Goal: Information Seeking & Learning: Learn about a topic

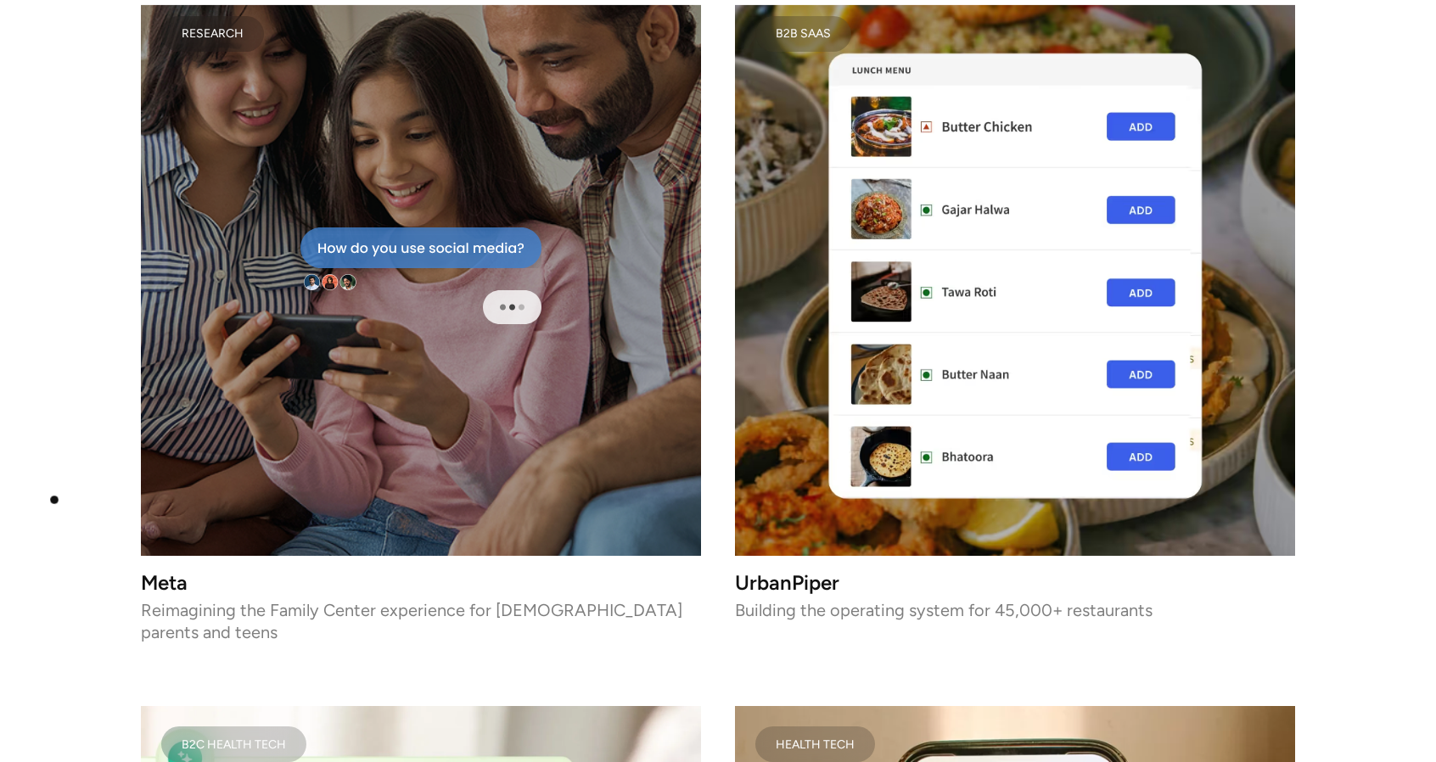
scroll to position [2788, 0]
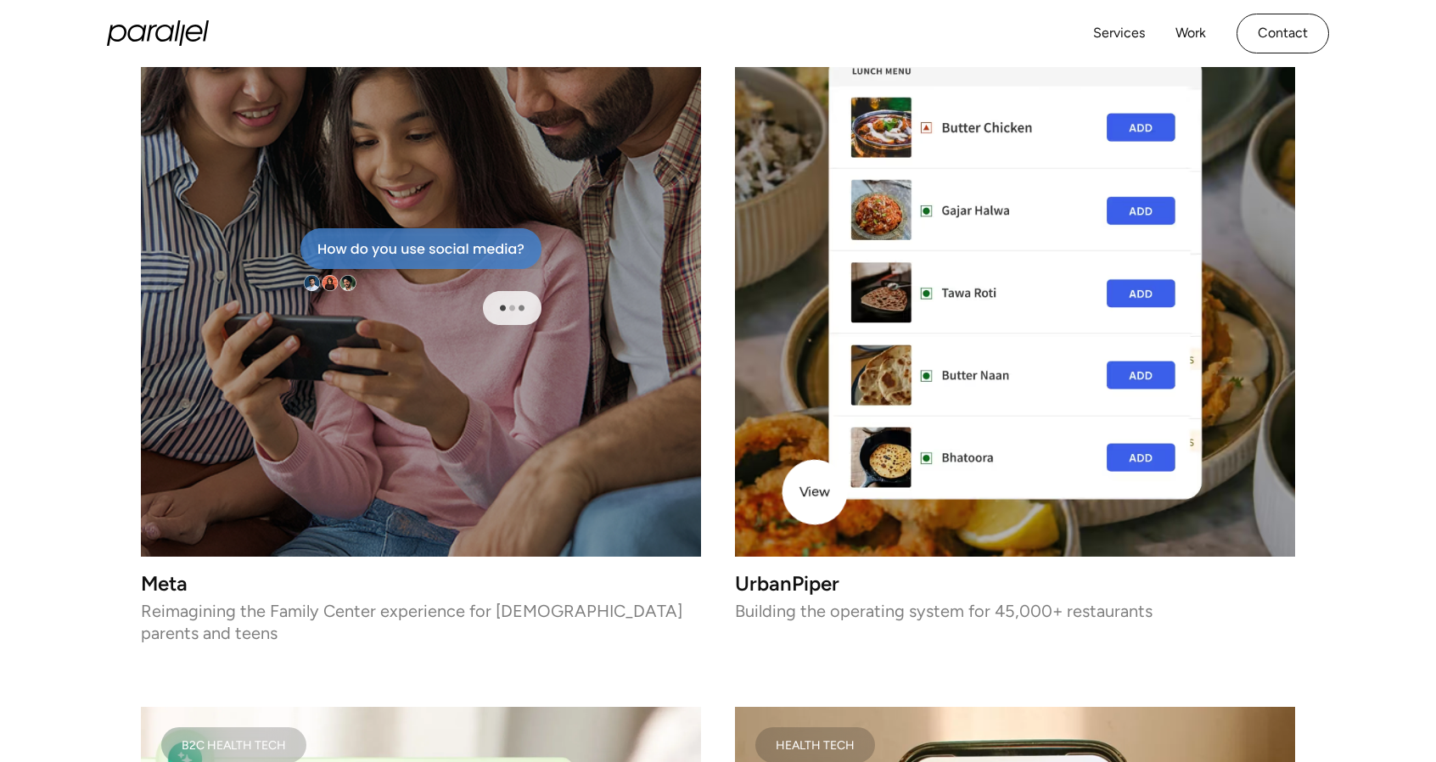
click at [814, 492] on img at bounding box center [1015, 277] width 560 height 560
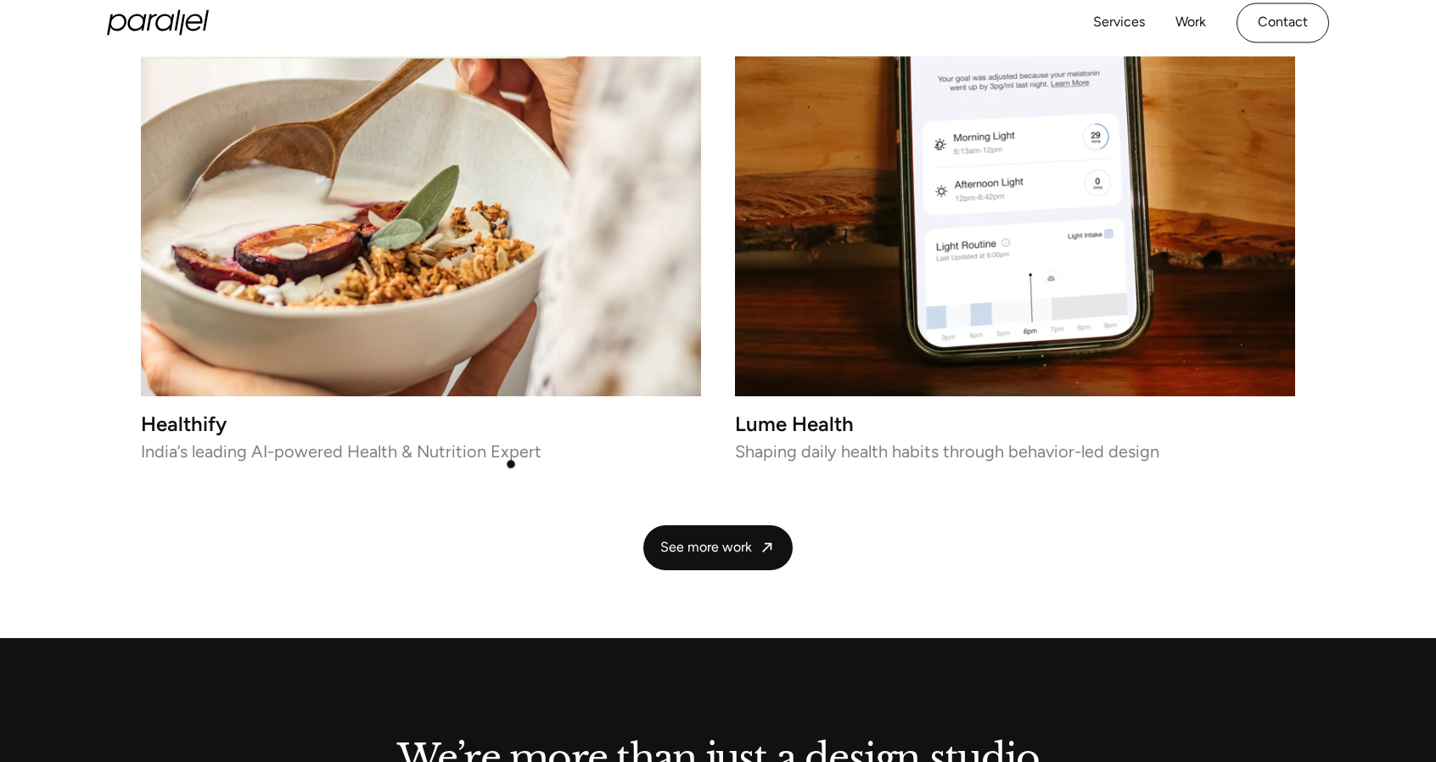
scroll to position [3657, 0]
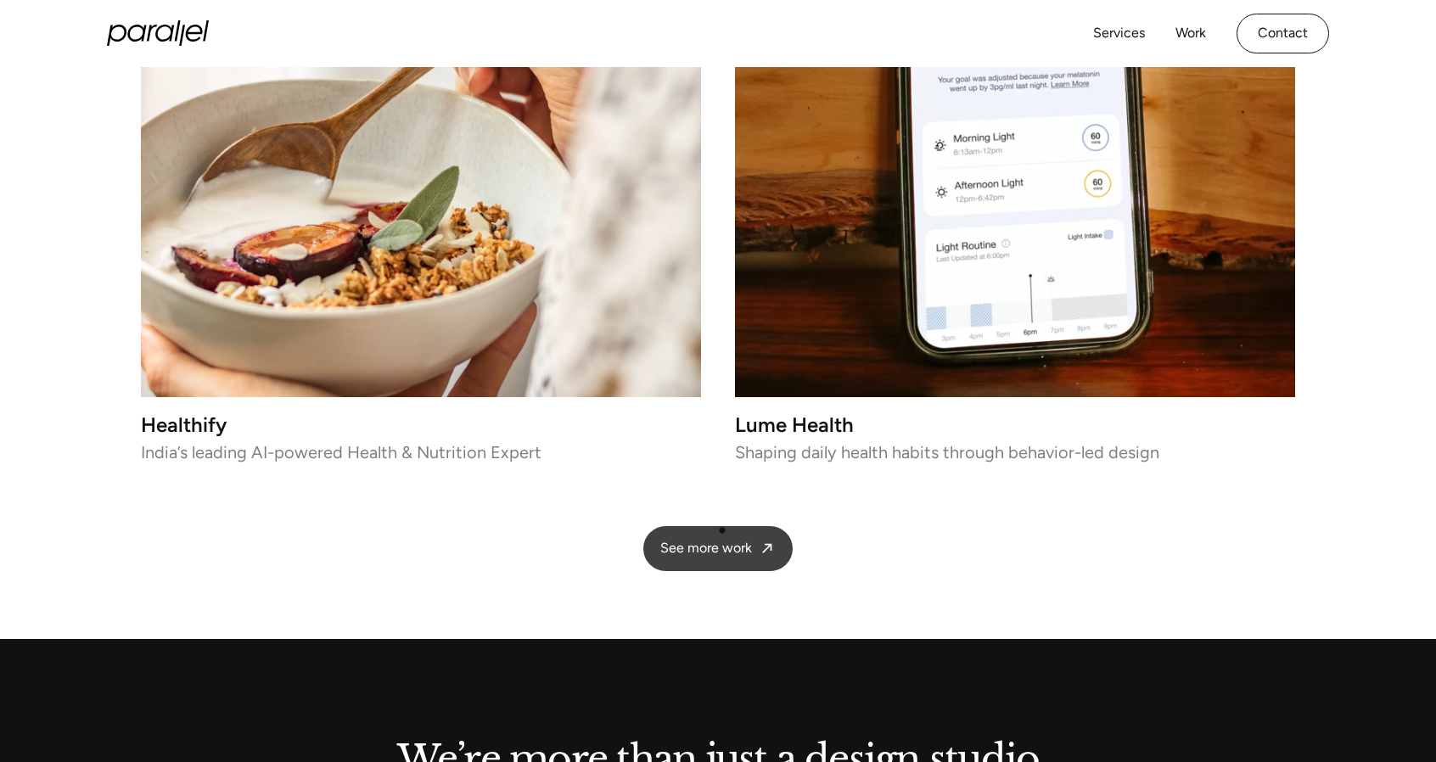
click at [722, 540] on span "See more work" at bounding box center [706, 549] width 92 height 18
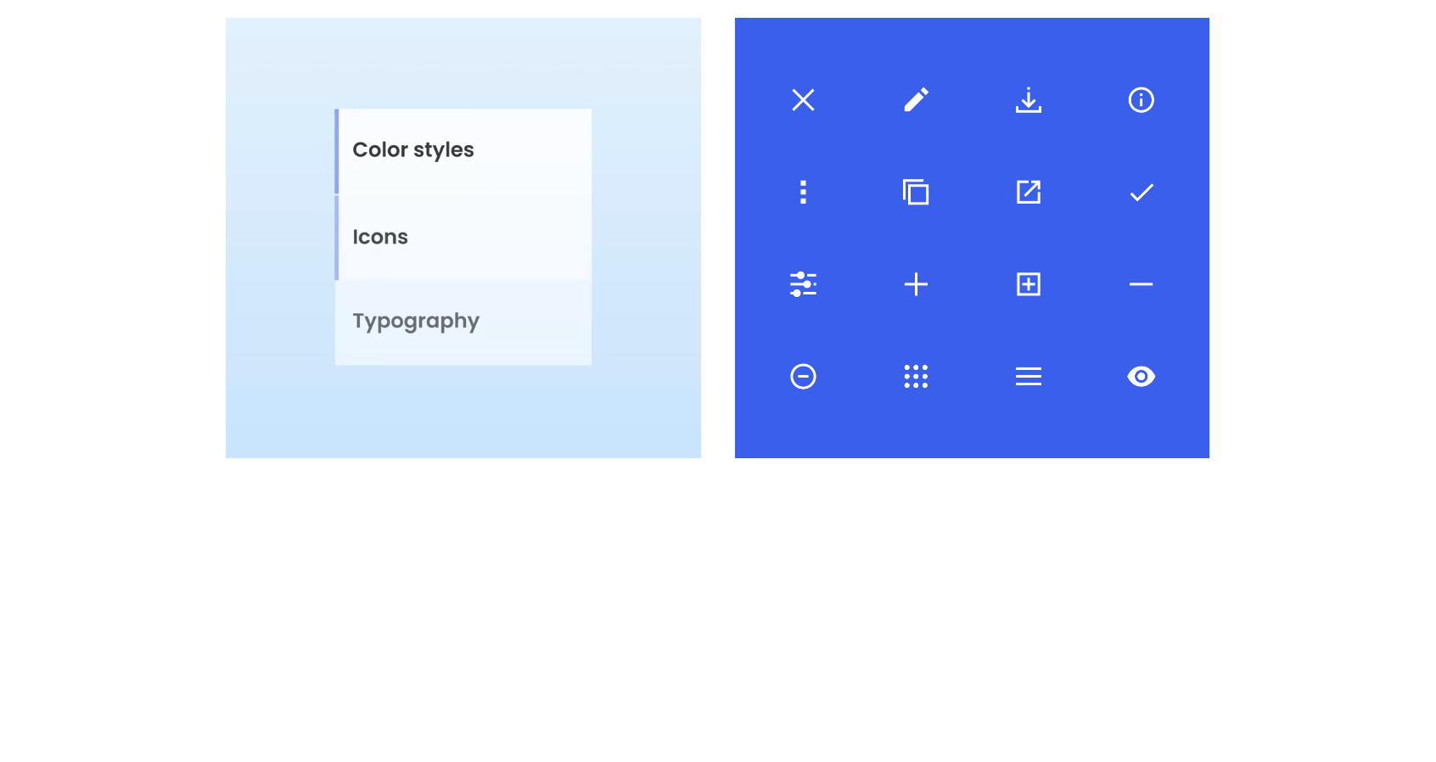
scroll to position [11151, 0]
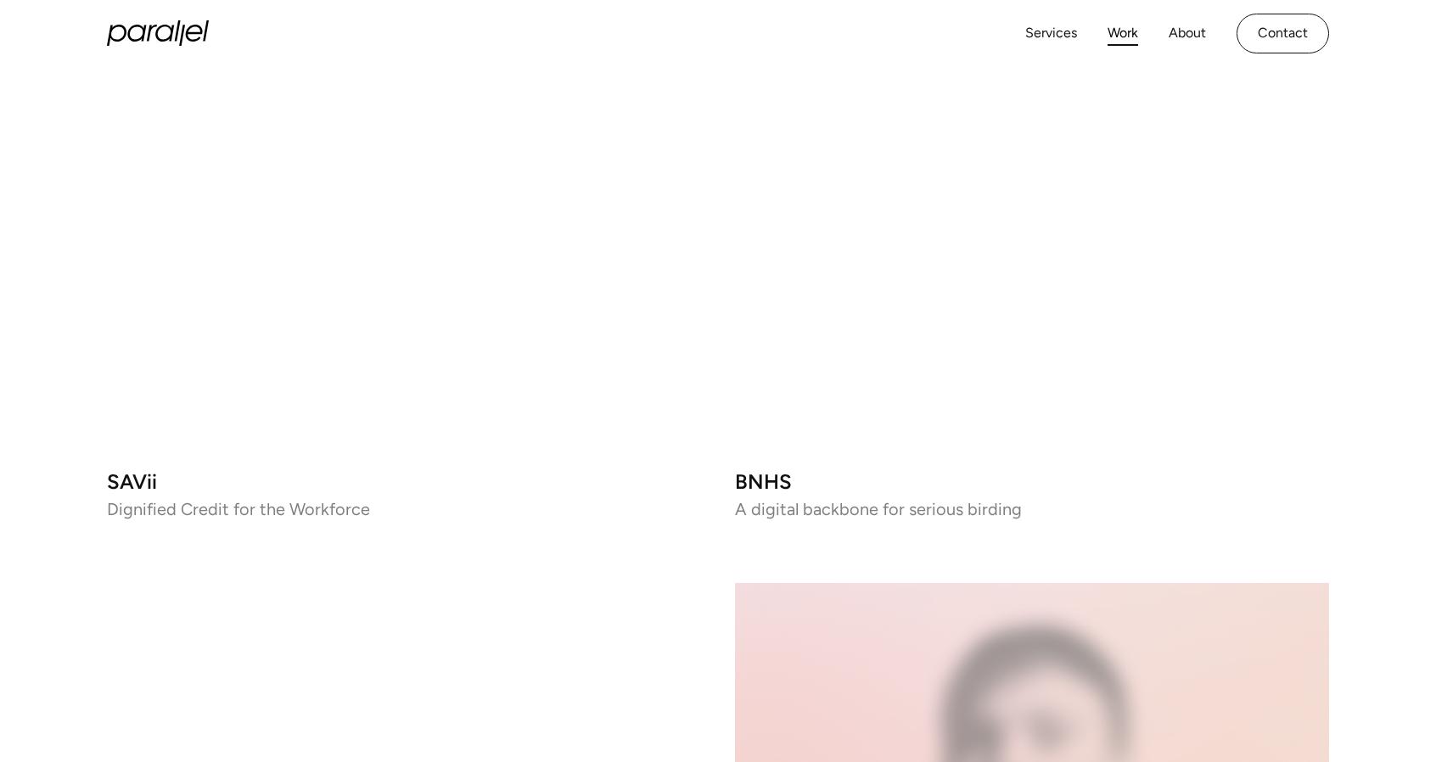
scroll to position [2704, 0]
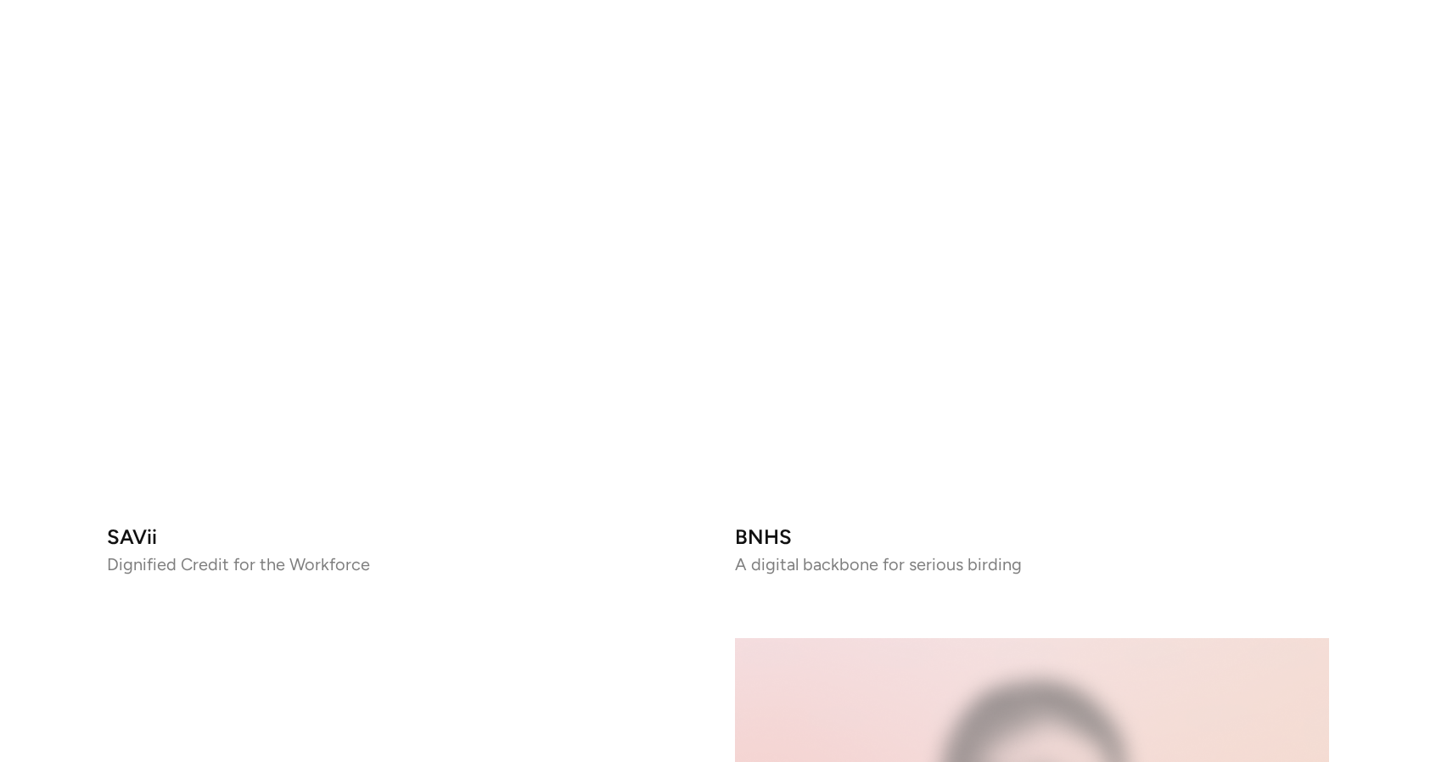
click at [842, 318] on video at bounding box center [1032, 212] width 594 height 594
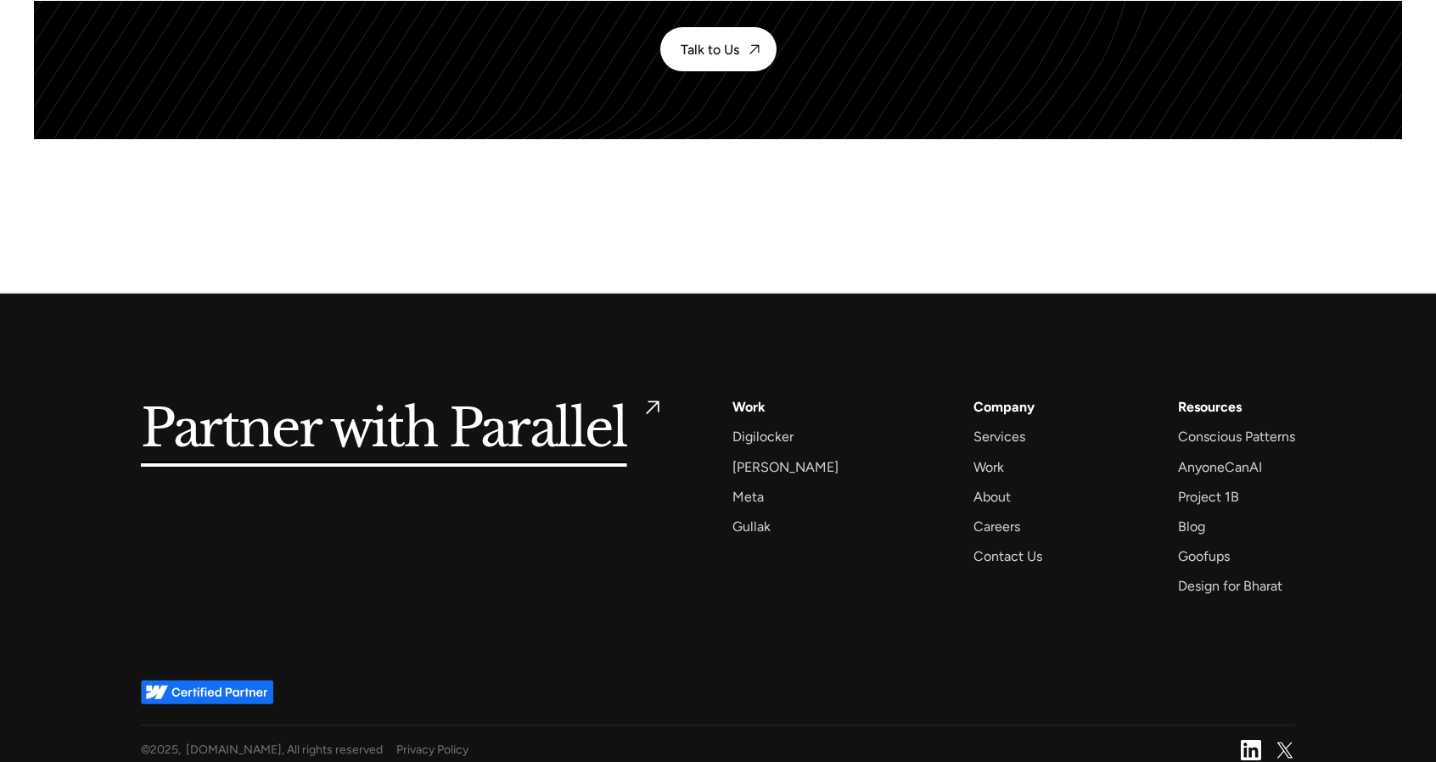
scroll to position [8460, 0]
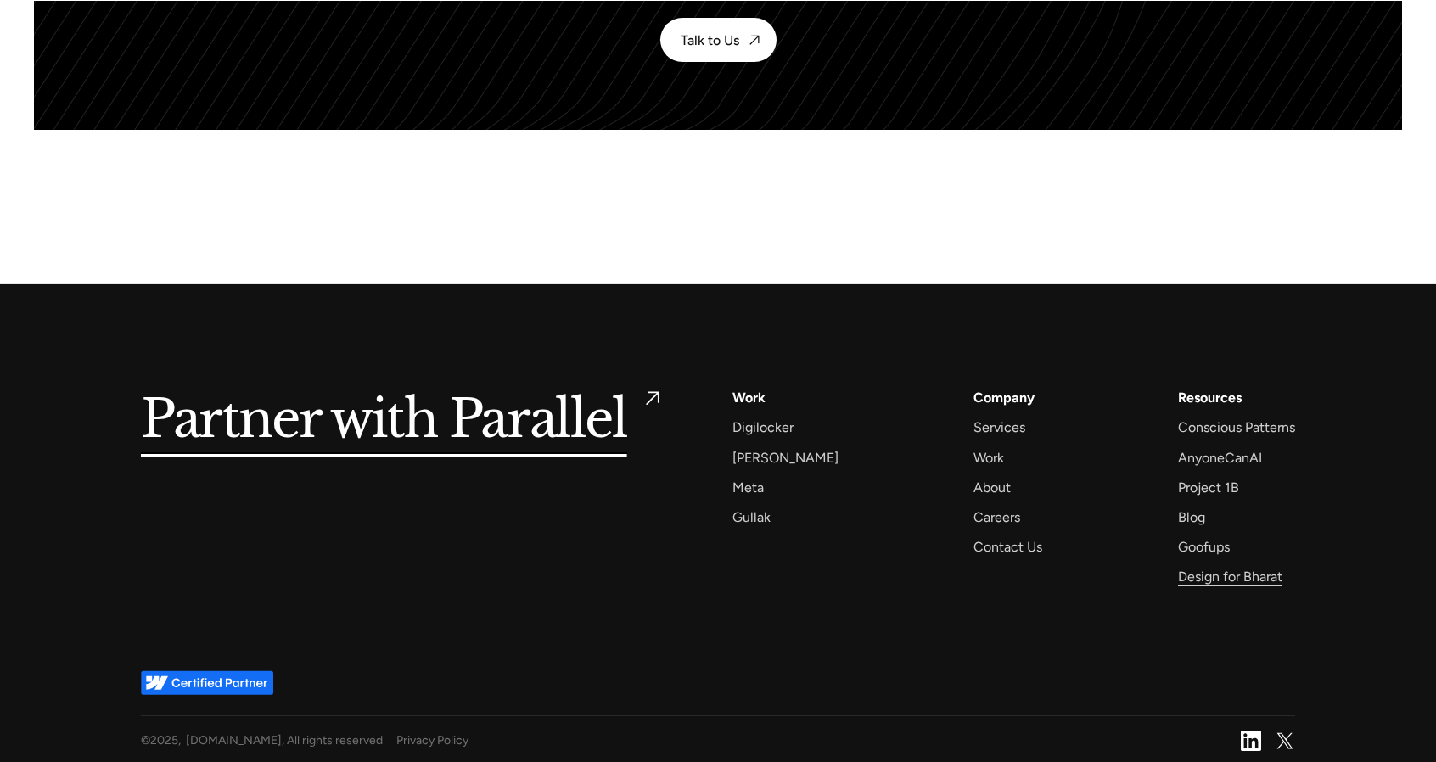
click at [1201, 573] on div "Design for Bharat" at bounding box center [1230, 576] width 104 height 23
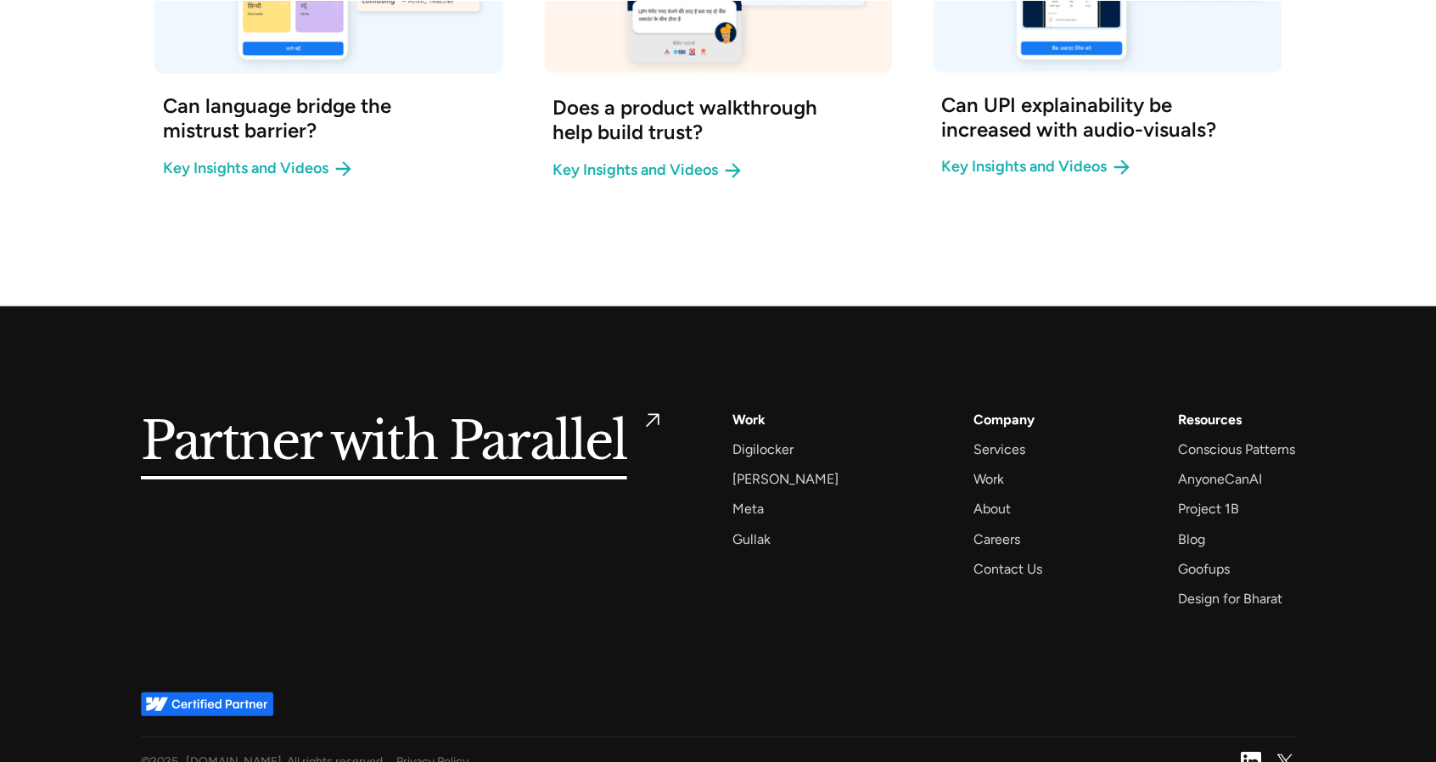
scroll to position [2063, 0]
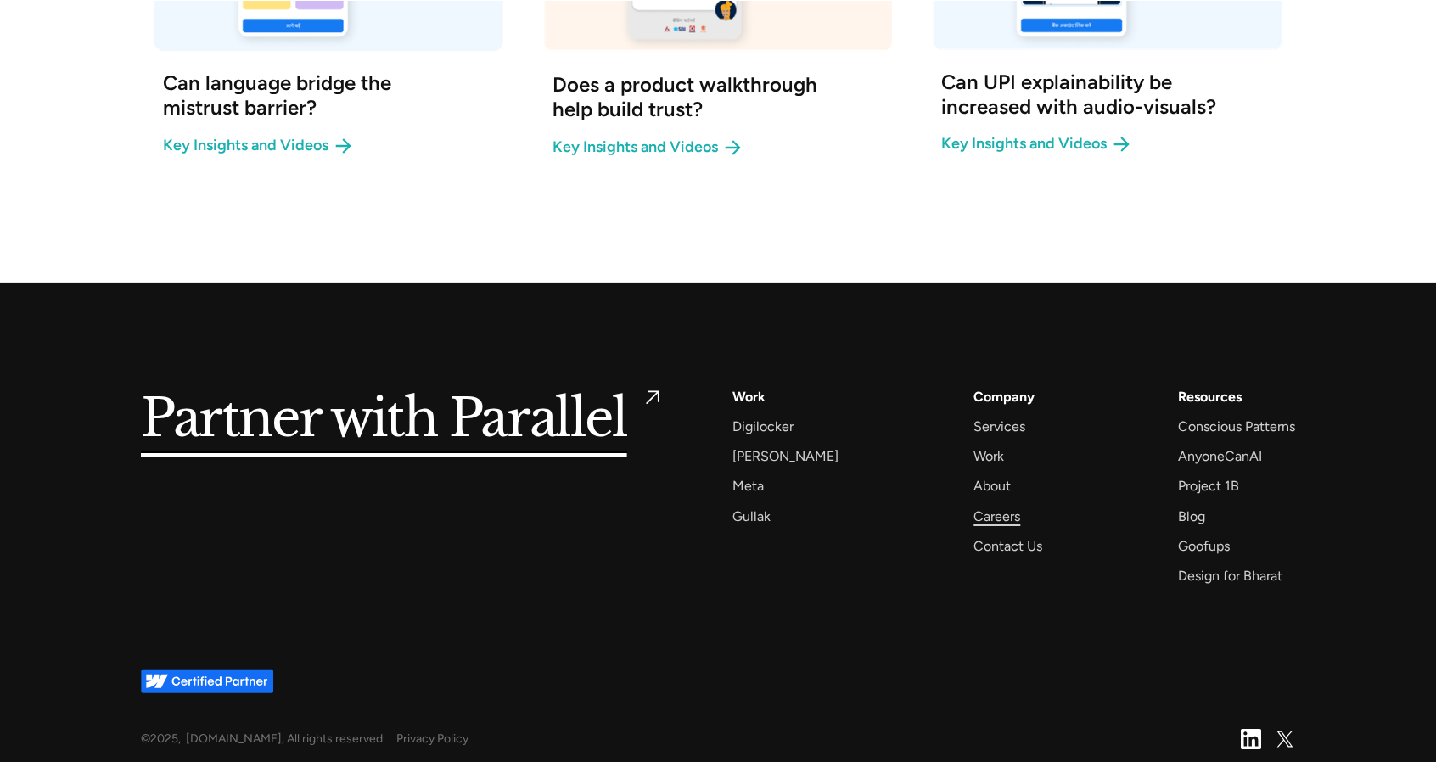
click at [996, 513] on div "Careers" at bounding box center [996, 516] width 47 height 23
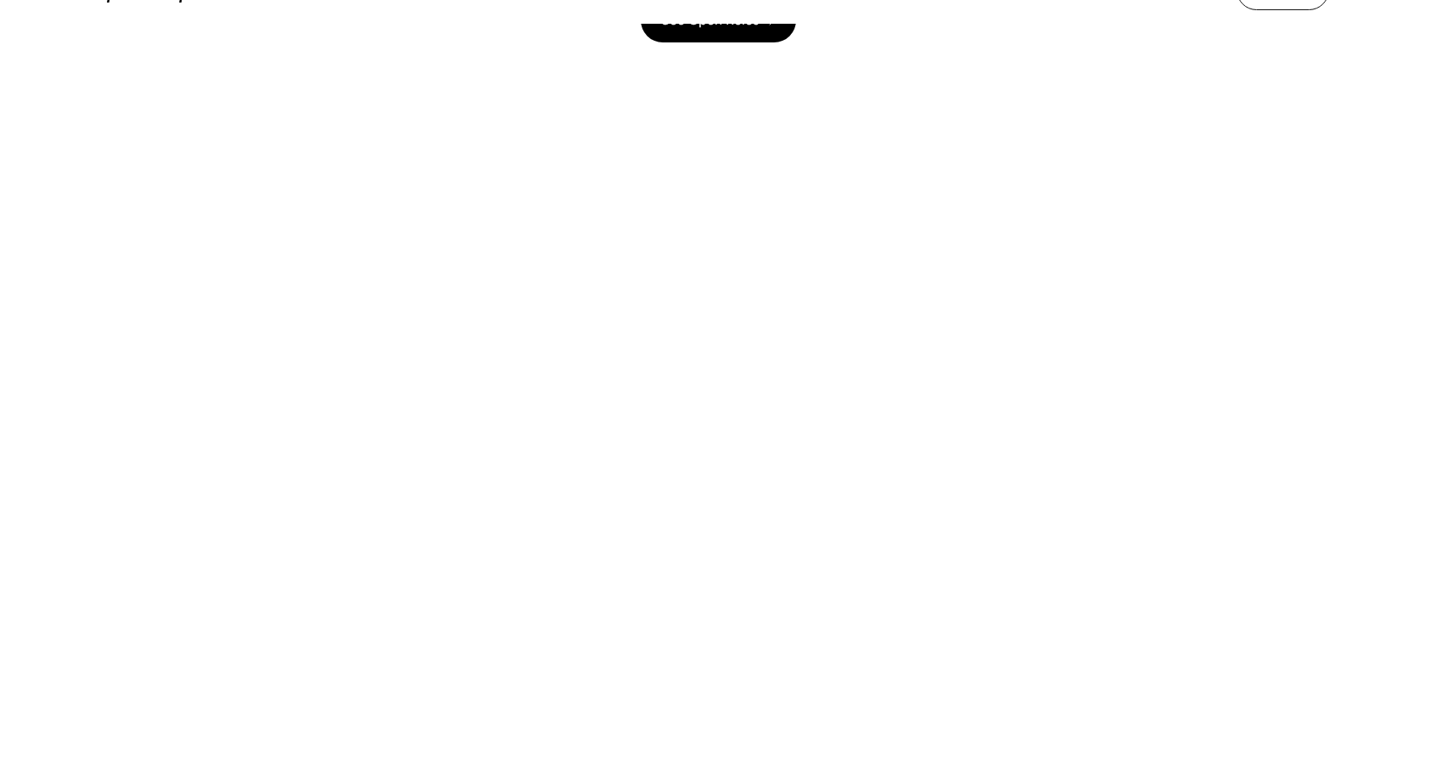
scroll to position [247, 0]
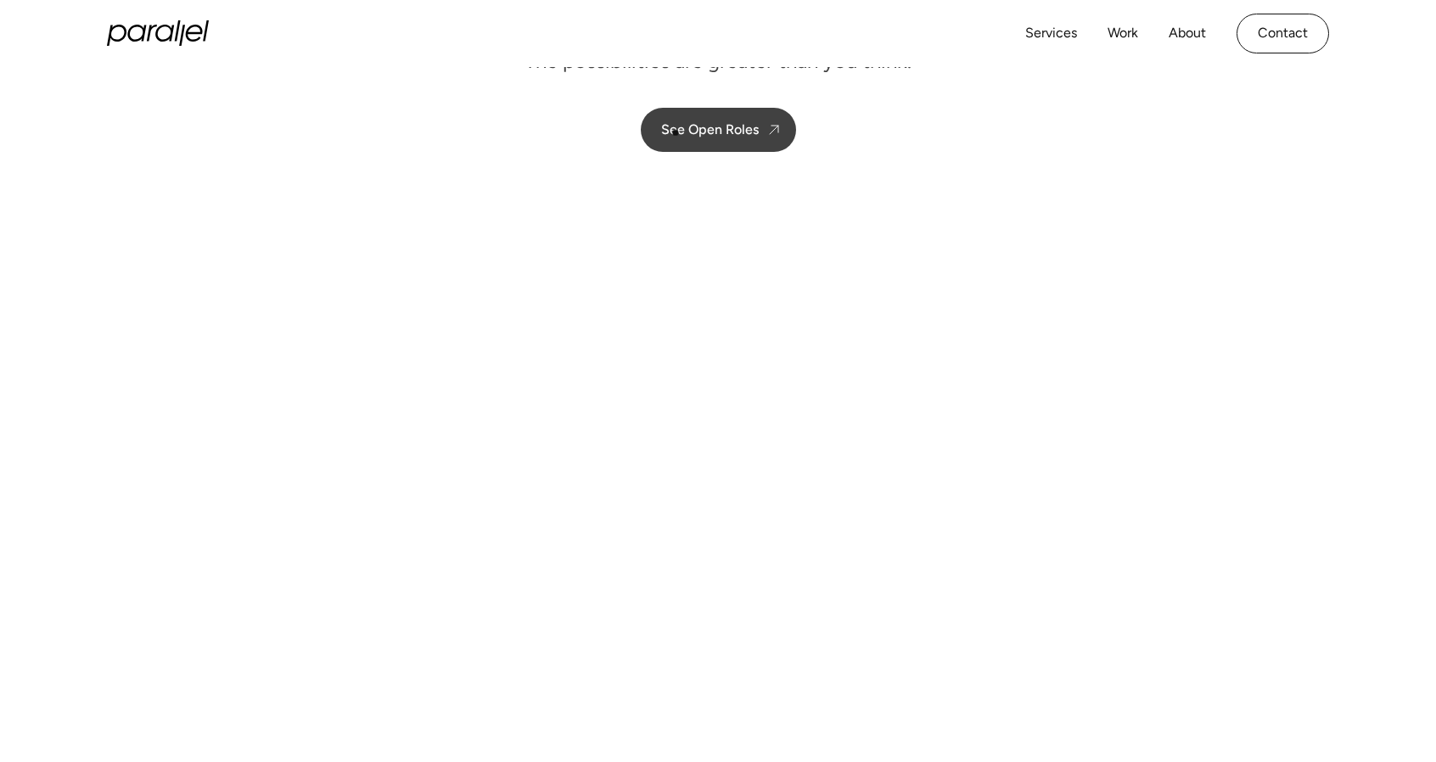
click at [675, 132] on div "See Open Roles" at bounding box center [710, 129] width 98 height 16
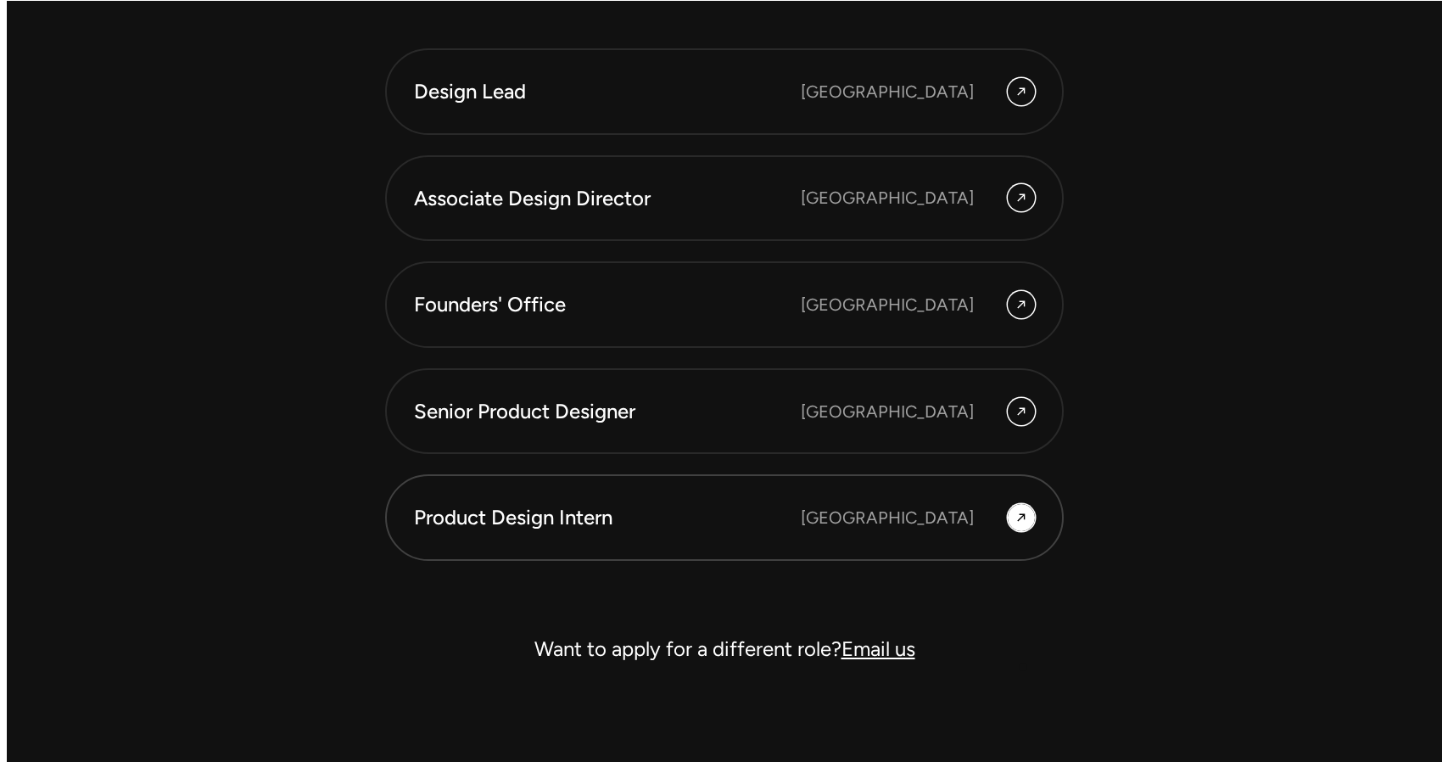
scroll to position [4805, 0]
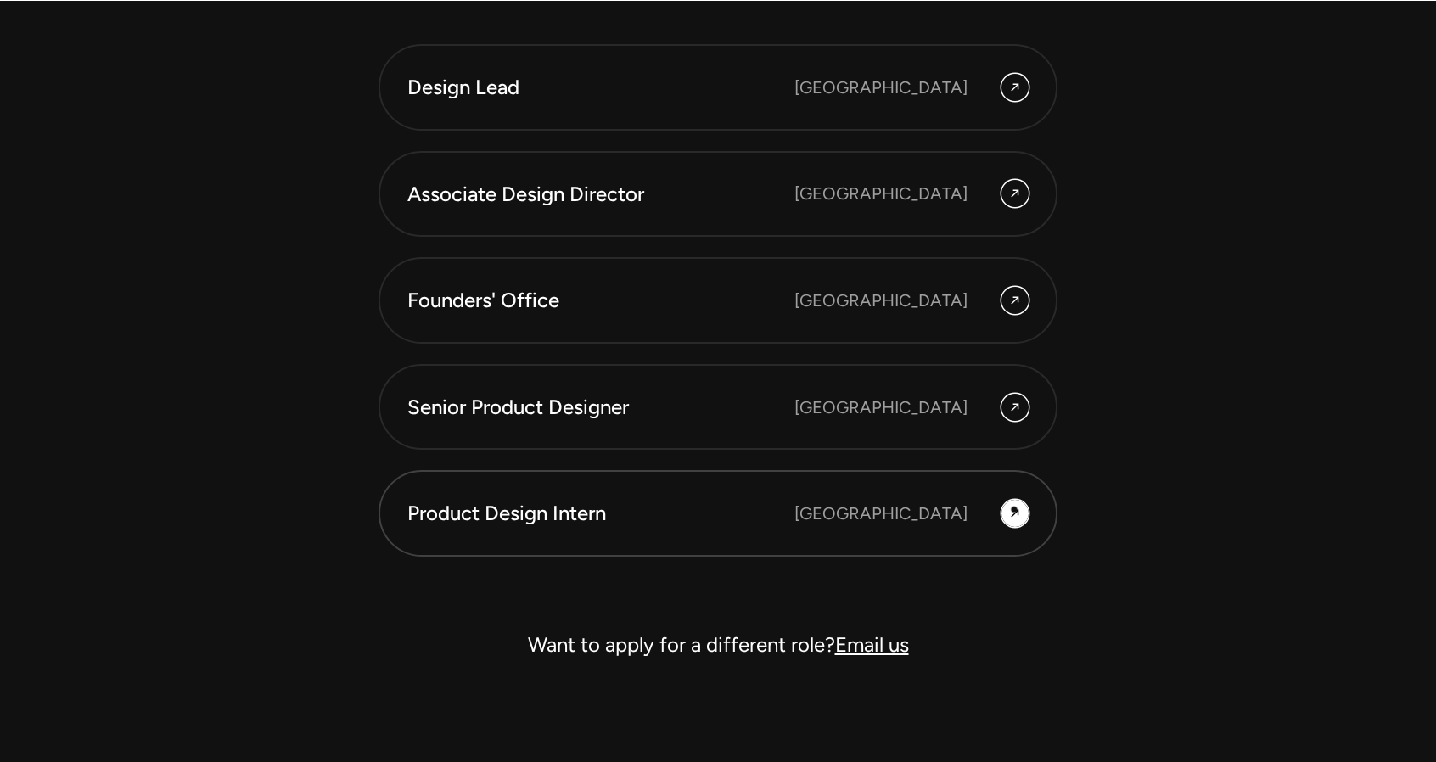
click at [1014, 510] on icon at bounding box center [1014, 514] width 8 height 8
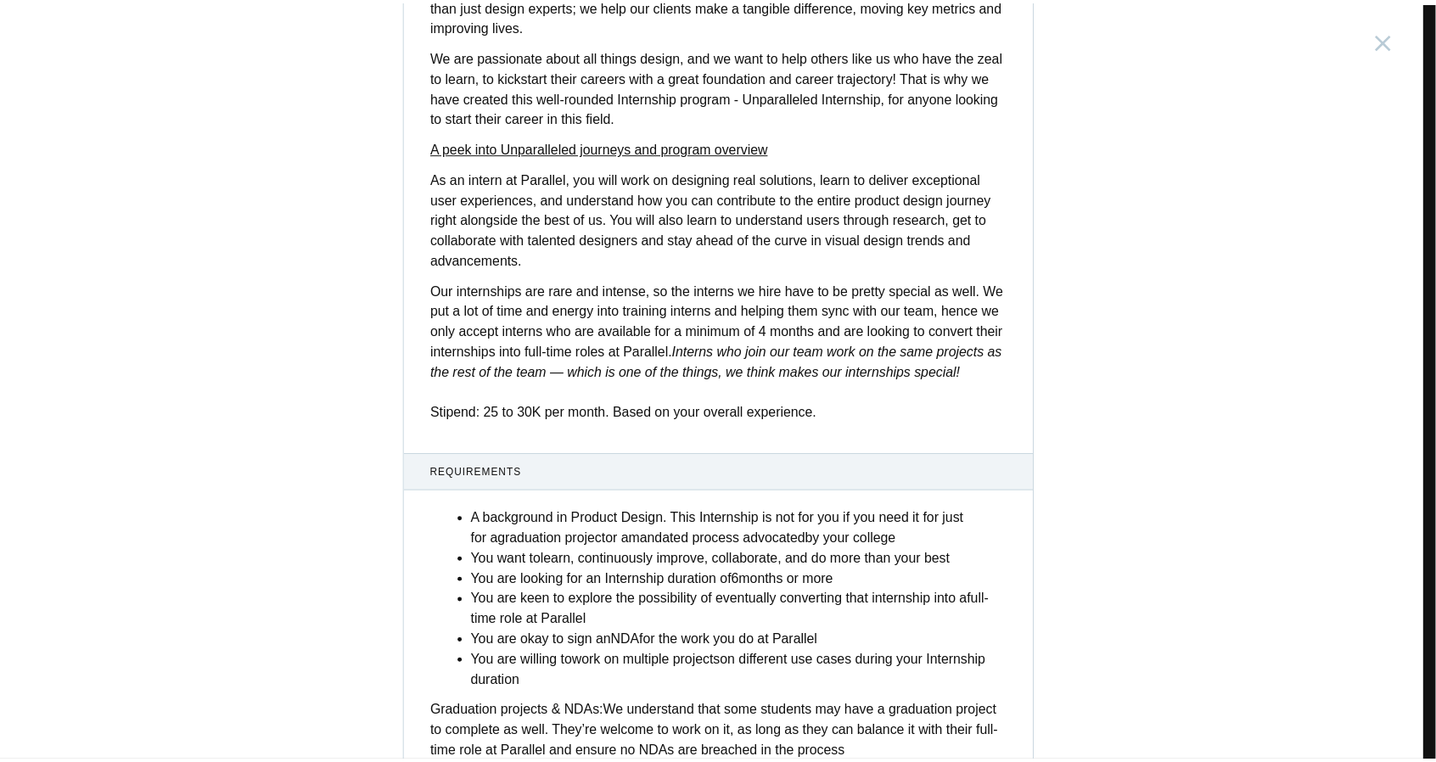
scroll to position [461, 0]
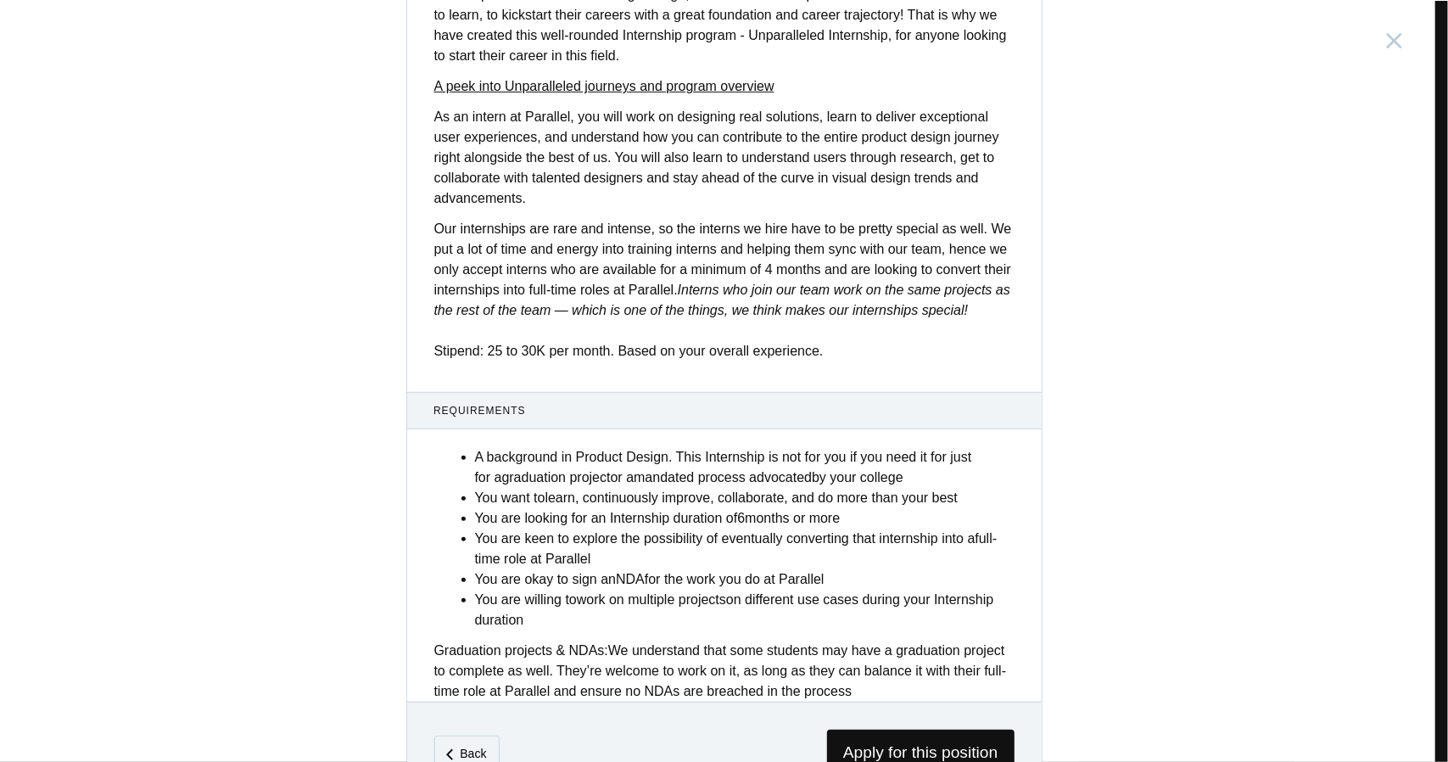
click at [712, 447] on li "A background in Product Design. This Internship is not for you if you need it f…" at bounding box center [745, 467] width 540 height 41
drag, startPoint x: 465, startPoint y: 712, endPoint x: 457, endPoint y: 678, distance: 34.8
click at [457, 702] on div "Back Apply for this position" at bounding box center [724, 753] width 635 height 102
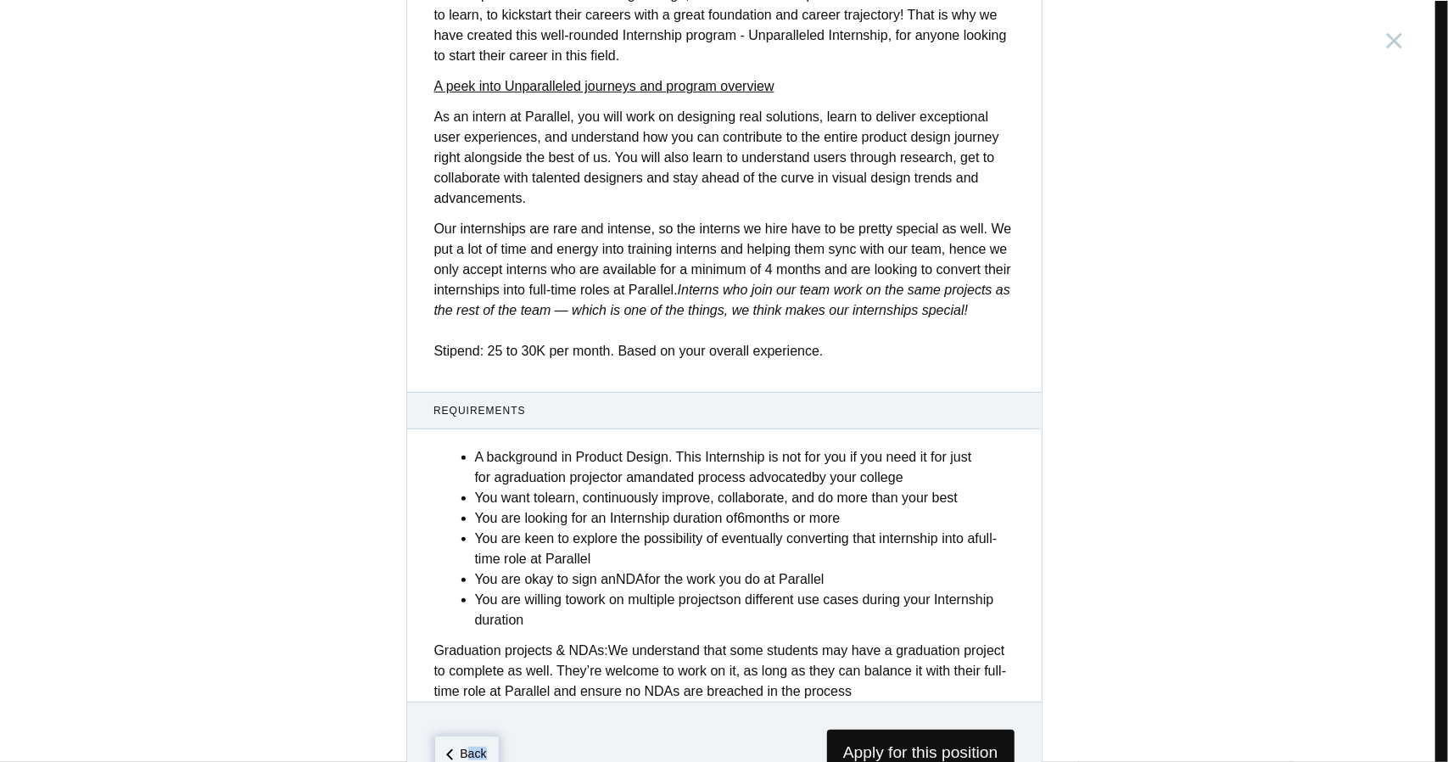
click at [457, 736] on span "Back" at bounding box center [466, 754] width 65 height 36
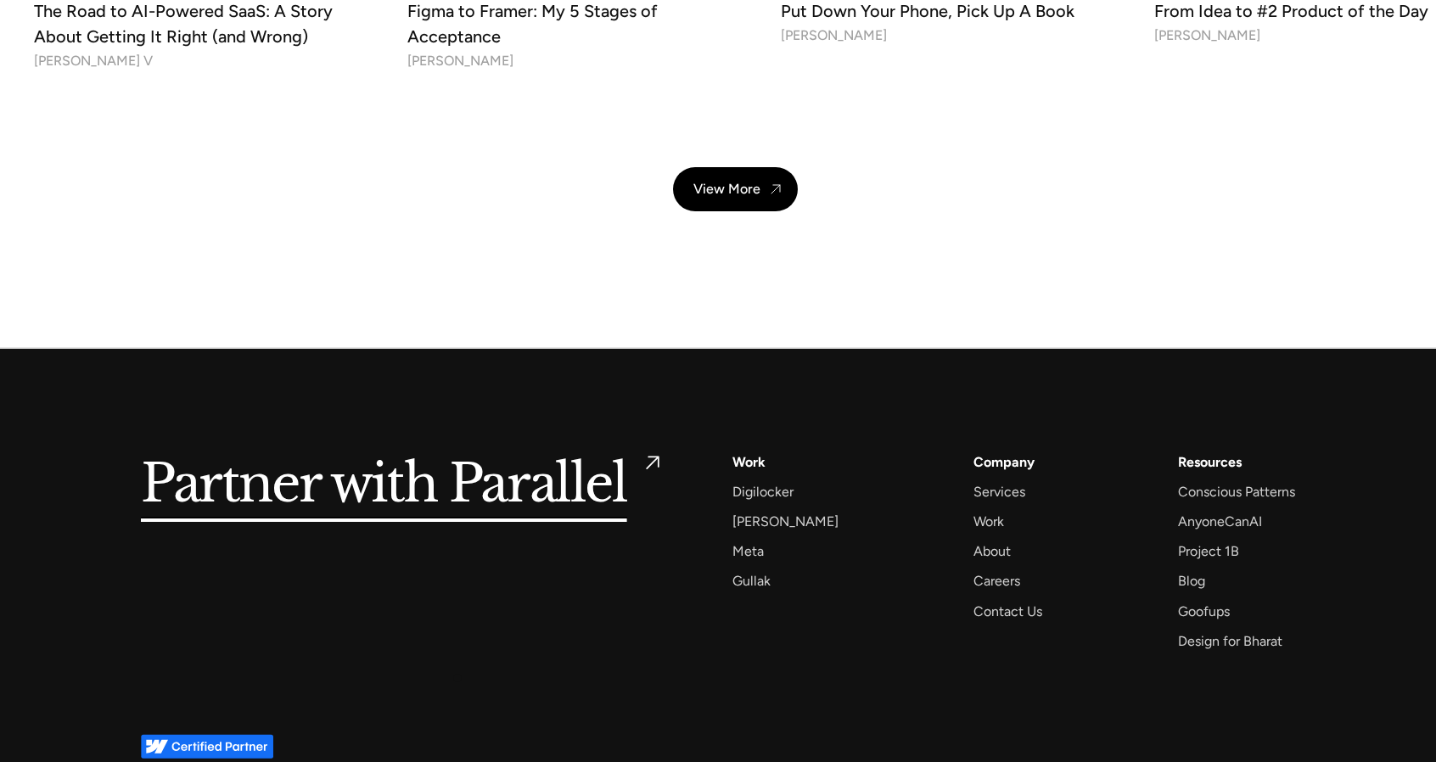
scroll to position [6164, 0]
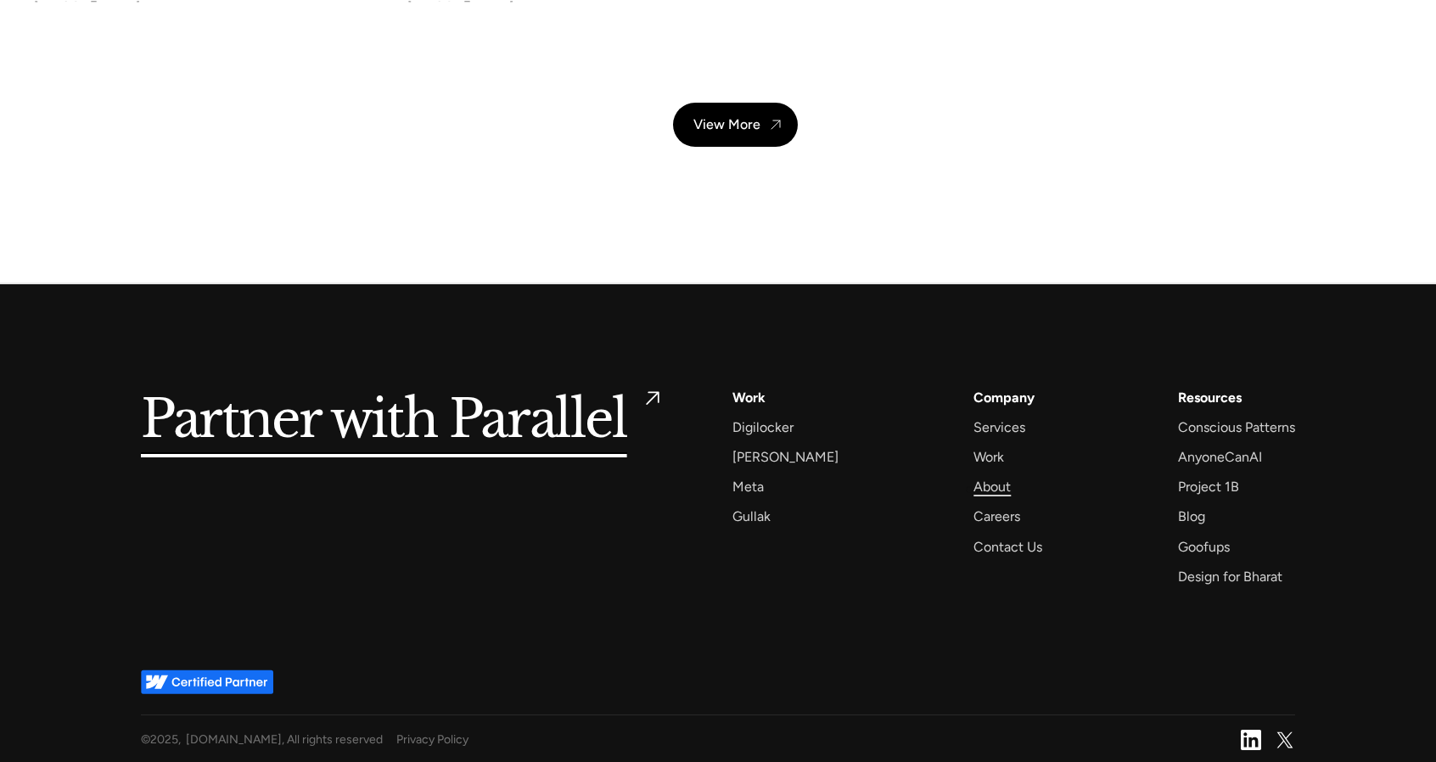
click at [973, 490] on div "About" at bounding box center [991, 486] width 37 height 23
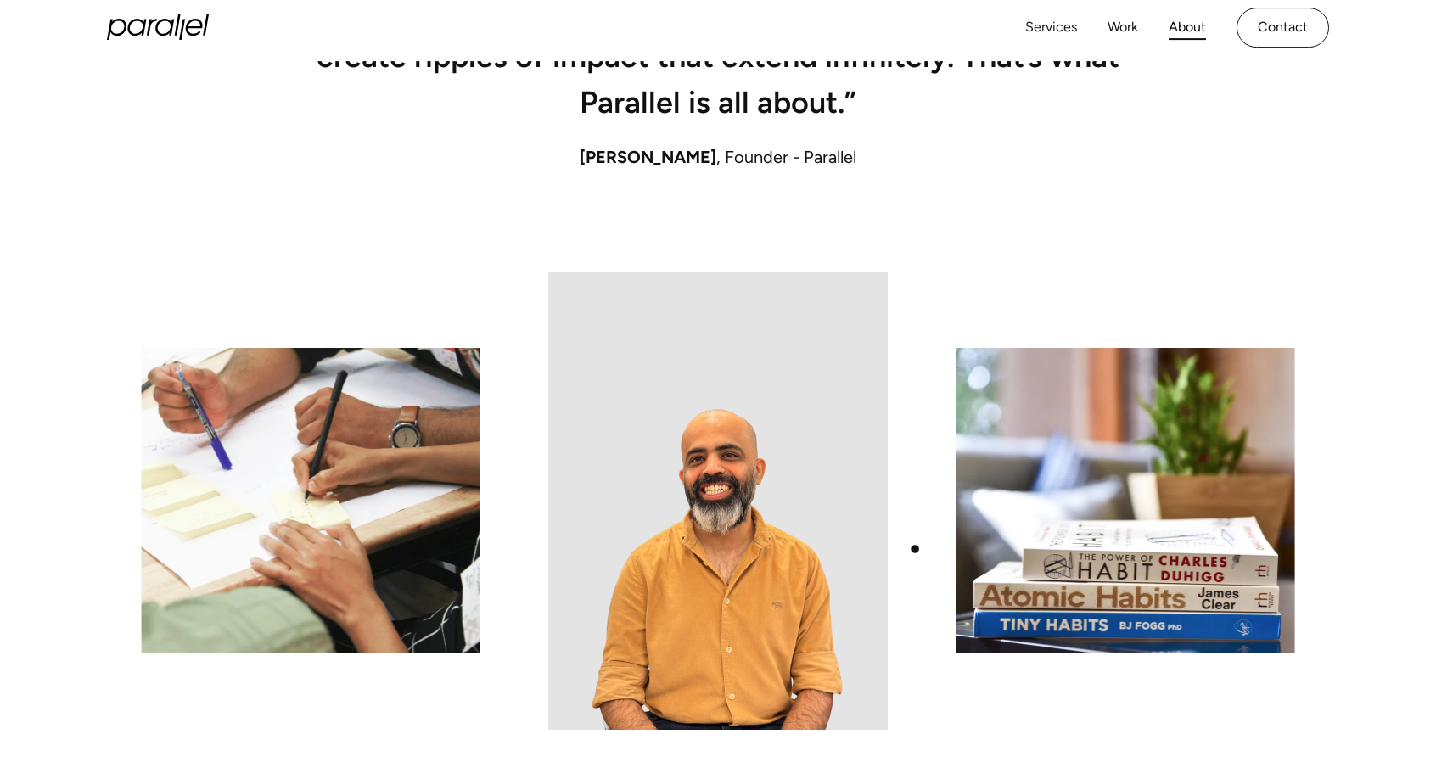
scroll to position [1380, 0]
